Goal: Task Accomplishment & Management: Complete application form

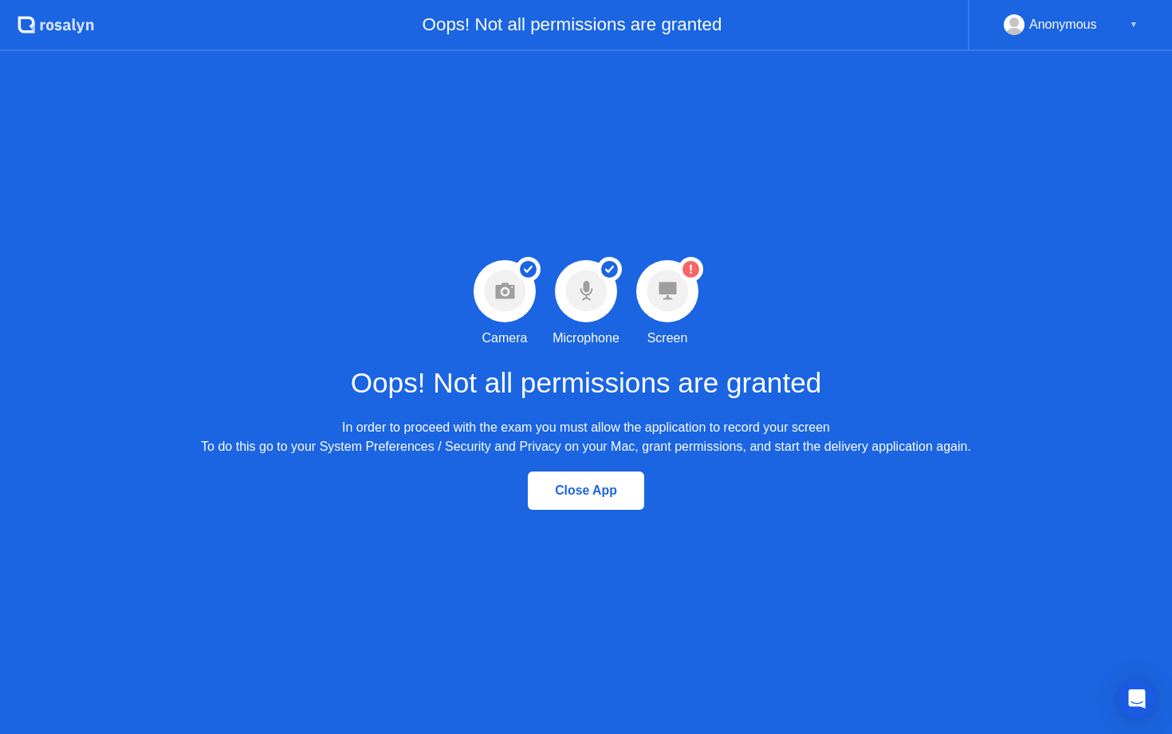
click at [686, 289] on circle at bounding box center [667, 290] width 41 height 41
click at [695, 266] on circle at bounding box center [691, 269] width 17 height 17
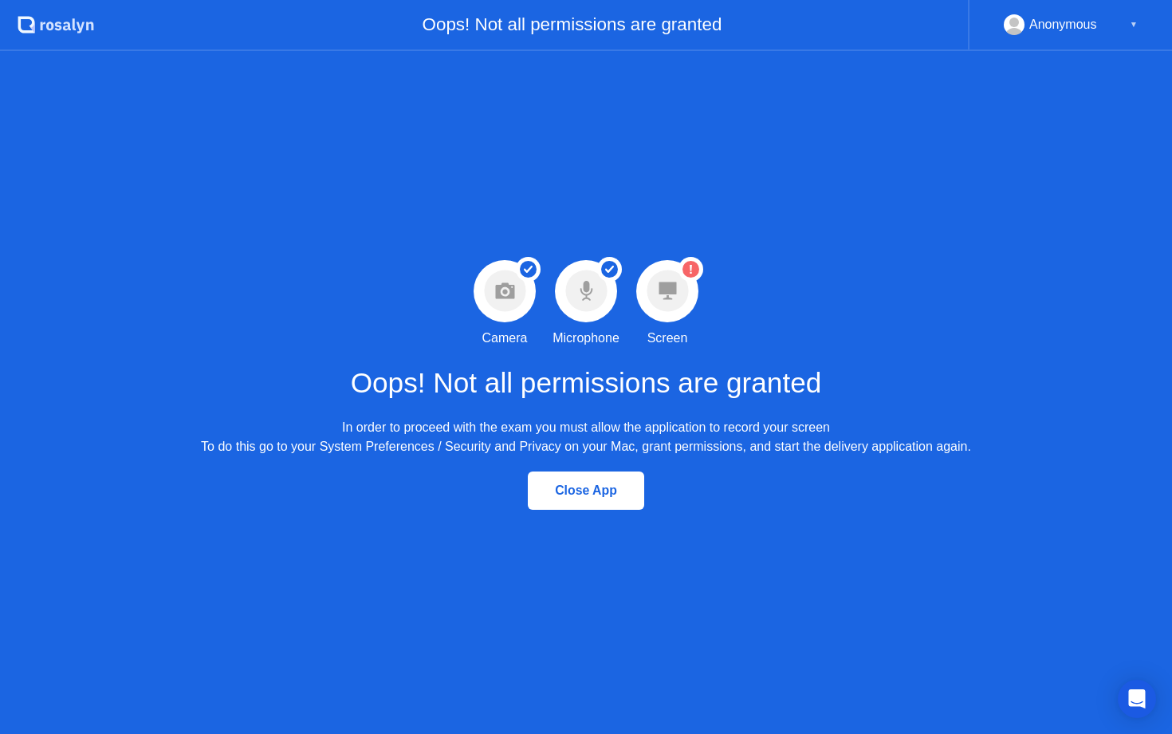
click at [695, 266] on circle at bounding box center [691, 269] width 17 height 17
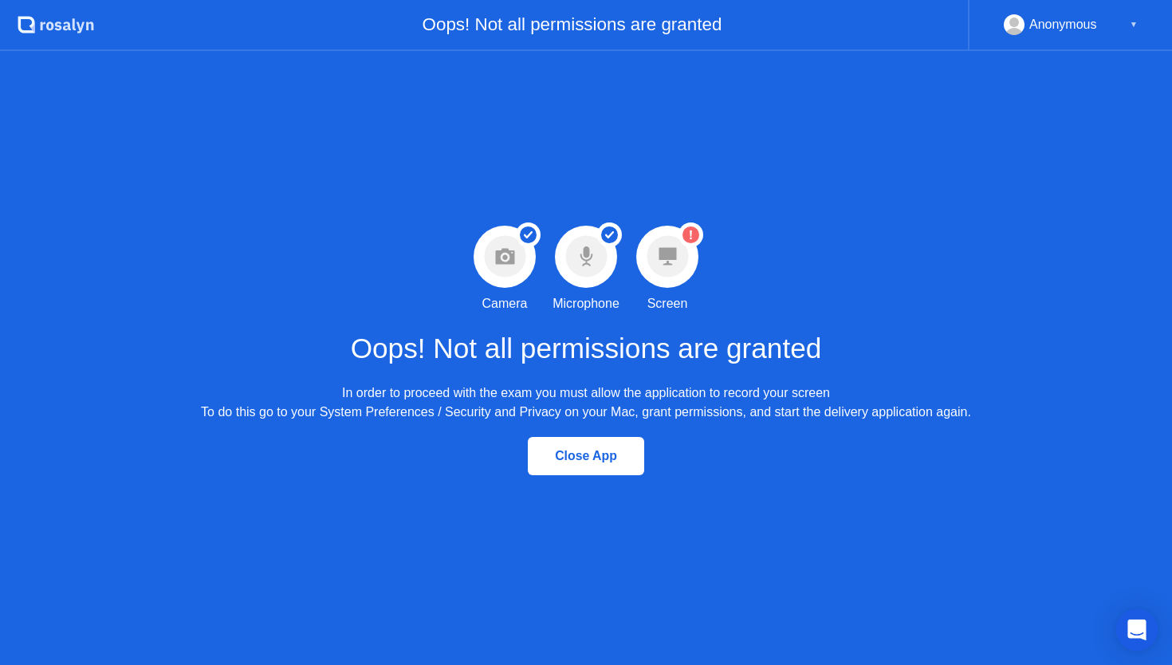
click at [1145, 639] on div "Open Intercom Messenger" at bounding box center [1138, 630] width 42 height 42
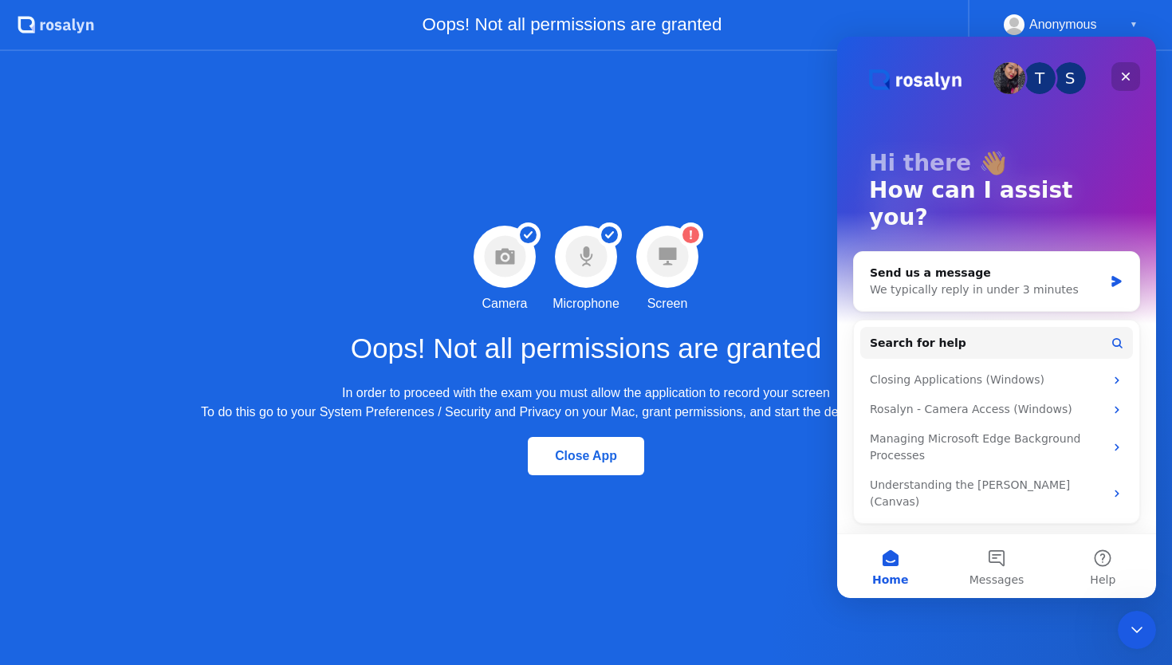
click at [1124, 77] on icon "Close" at bounding box center [1126, 77] width 9 height 9
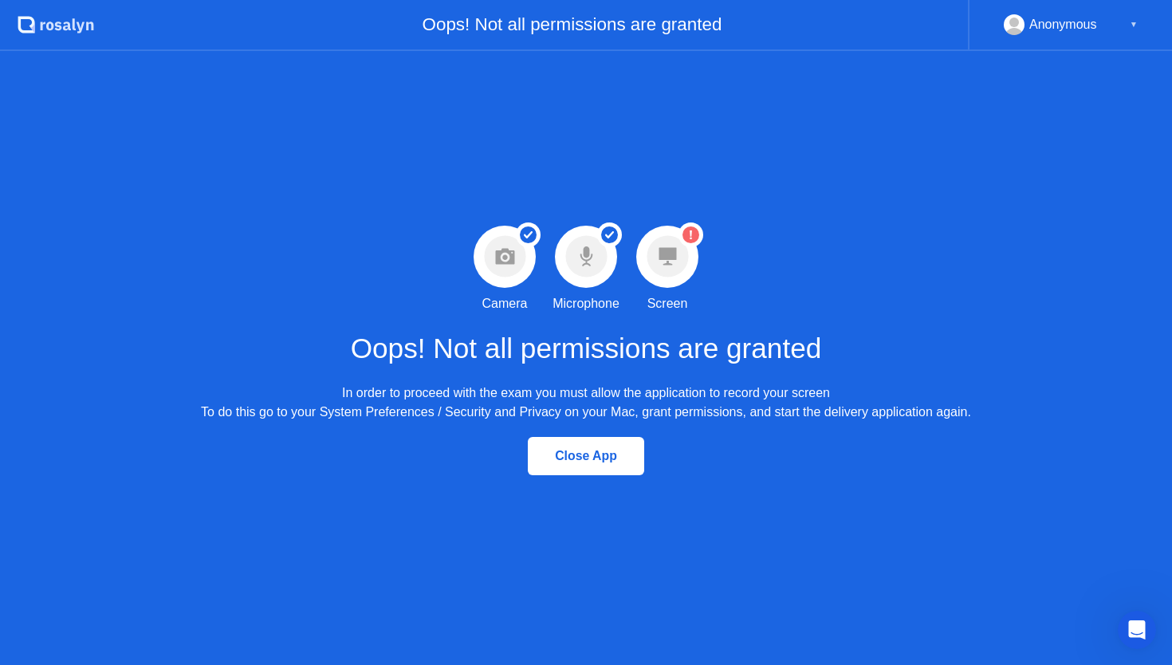
click at [1131, 14] on div "Anonymous ▼" at bounding box center [1070, 25] width 204 height 51
click at [1131, 23] on div "▼" at bounding box center [1134, 24] width 8 height 21
click at [1079, 22] on div "Anonymous" at bounding box center [1064, 24] width 68 height 21
click at [1133, 22] on div "▼" at bounding box center [1134, 24] width 8 height 21
click at [1136, 33] on div "▼" at bounding box center [1134, 24] width 8 height 21
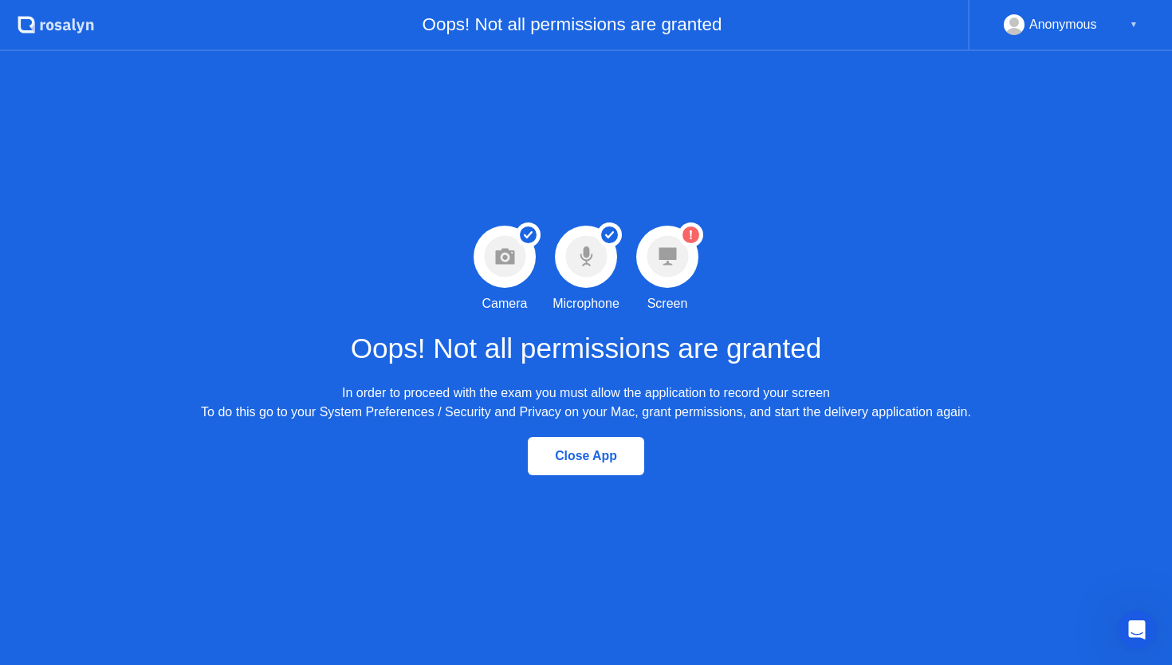
click at [1136, 33] on div "▼" at bounding box center [1134, 24] width 8 height 21
click at [687, 231] on circle at bounding box center [691, 234] width 17 height 17
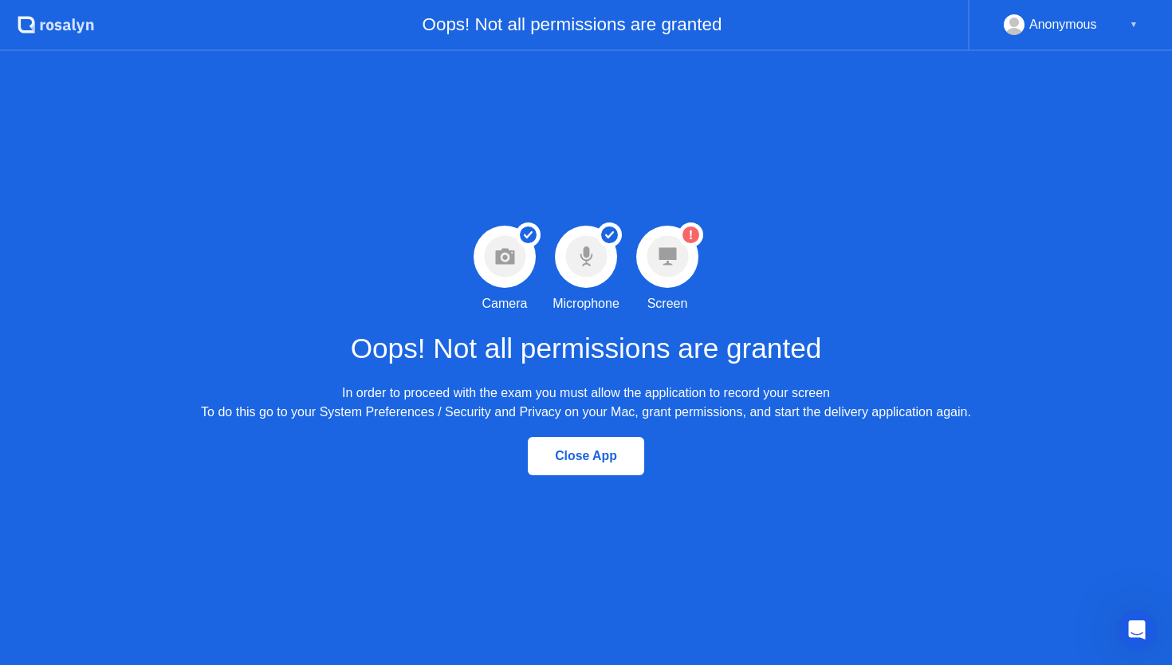
click at [668, 262] on icon at bounding box center [668, 257] width 18 height 18
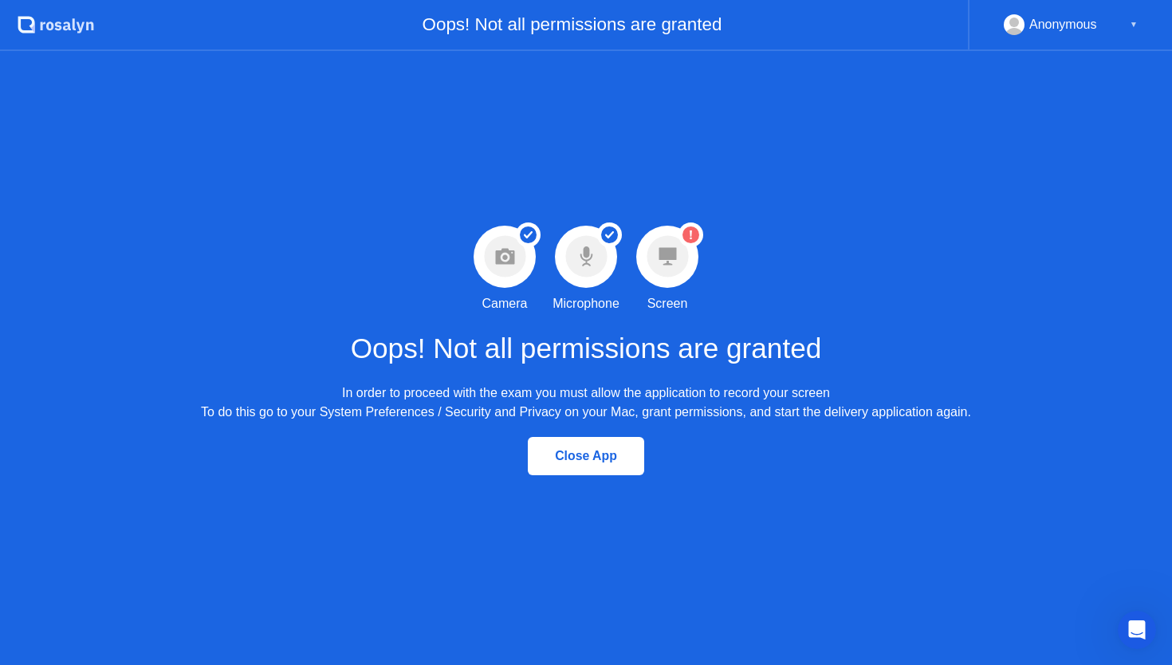
click at [644, 384] on div "In order to proceed with the exam you must allow the application to record your…" at bounding box center [586, 403] width 770 height 38
